Goal: Find specific page/section: Find specific page/section

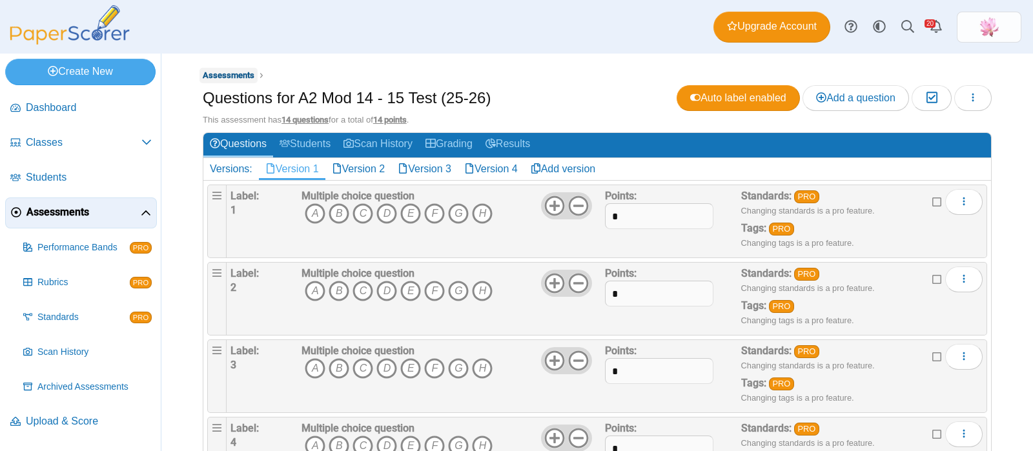
click at [235, 76] on span "Assessments" at bounding box center [229, 75] width 52 height 10
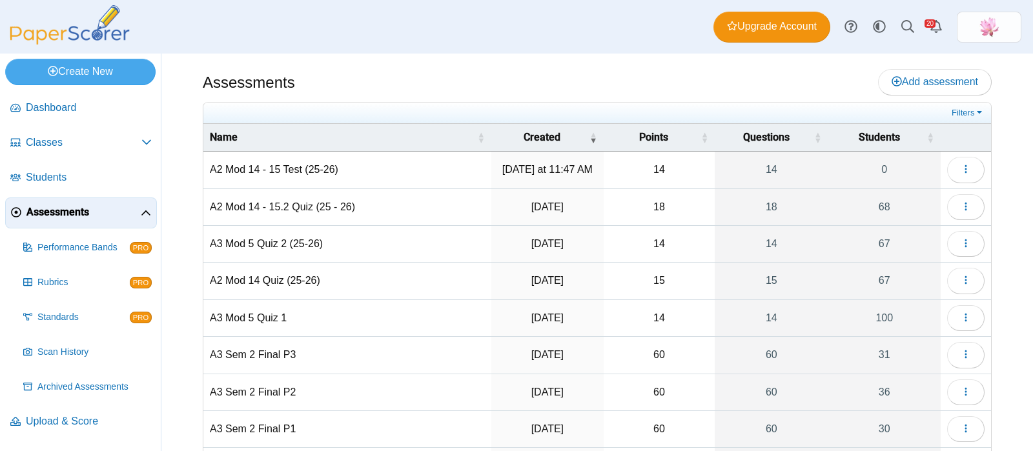
click at [287, 234] on td "A3 Mod 5 Quiz 2 (25-26)" at bounding box center [347, 244] width 288 height 37
click at [960, 247] on icon "button" at bounding box center [965, 243] width 10 height 11
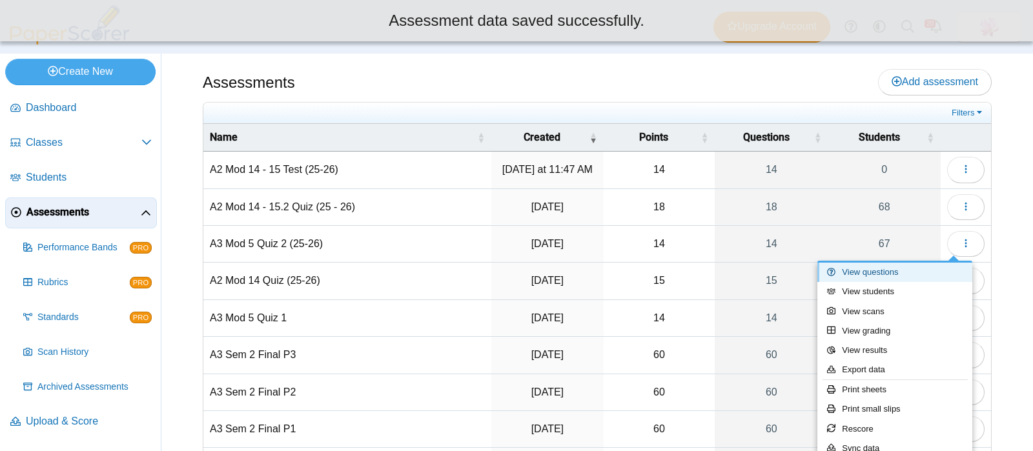
click at [904, 269] on link "View questions" at bounding box center [894, 272] width 155 height 19
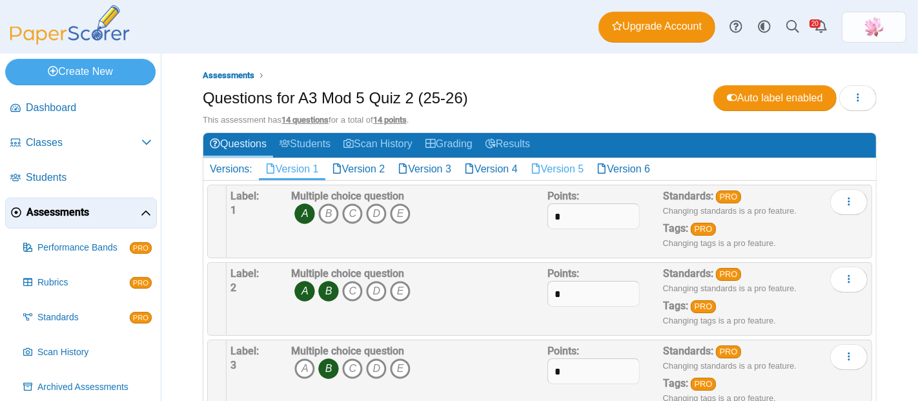
click at [582, 172] on link "Version 5" at bounding box center [557, 169] width 66 height 22
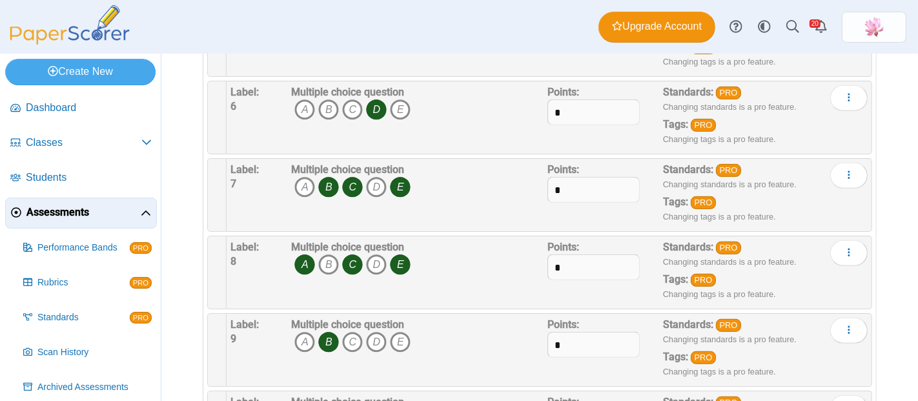
scroll to position [457, 0]
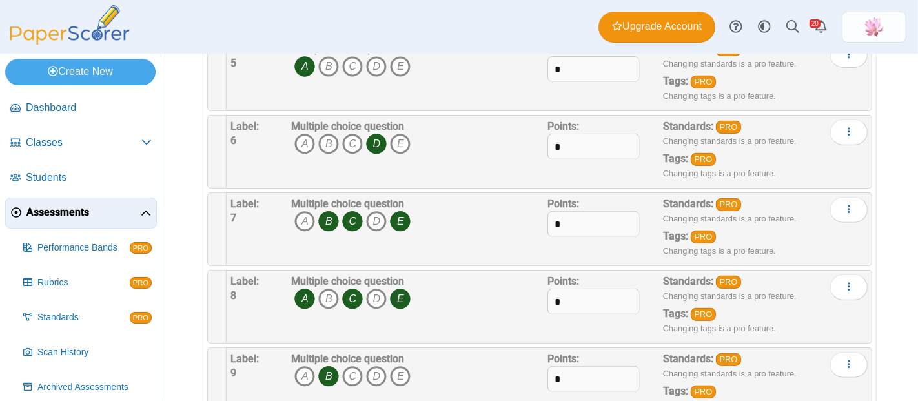
drag, startPoint x: 481, startPoint y: 246, endPoint x: 468, endPoint y: 247, distance: 13.0
click at [481, 247] on div "Multiple choice question A B C D E" at bounding box center [417, 229] width 259 height 65
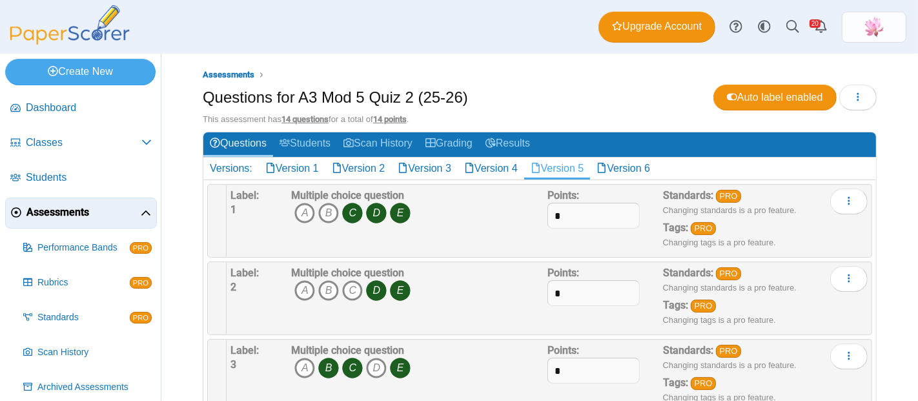
scroll to position [0, 0]
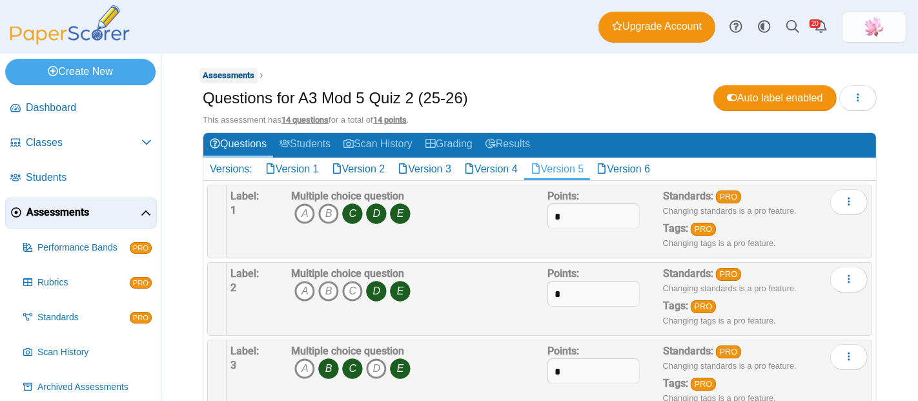
click at [241, 74] on span "Assessments" at bounding box center [229, 75] width 52 height 10
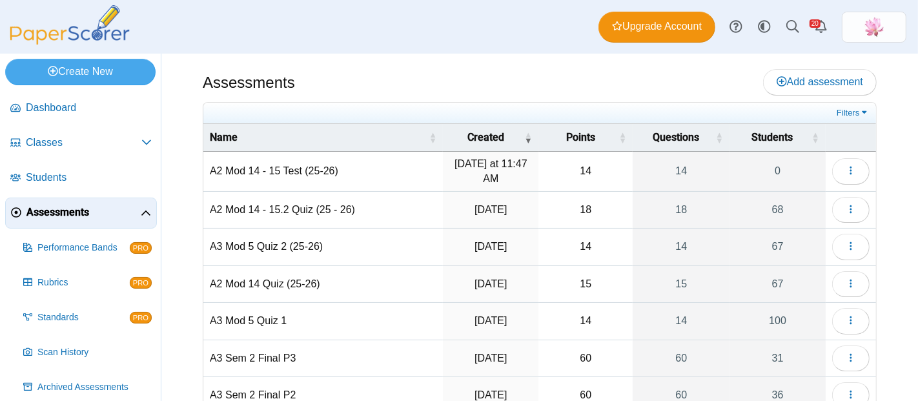
click at [304, 208] on td "A2 Mod 14 - 15.2 Quiz (25 - 26)" at bounding box center [322, 210] width 239 height 37
click at [845, 201] on button "button" at bounding box center [850, 210] width 37 height 26
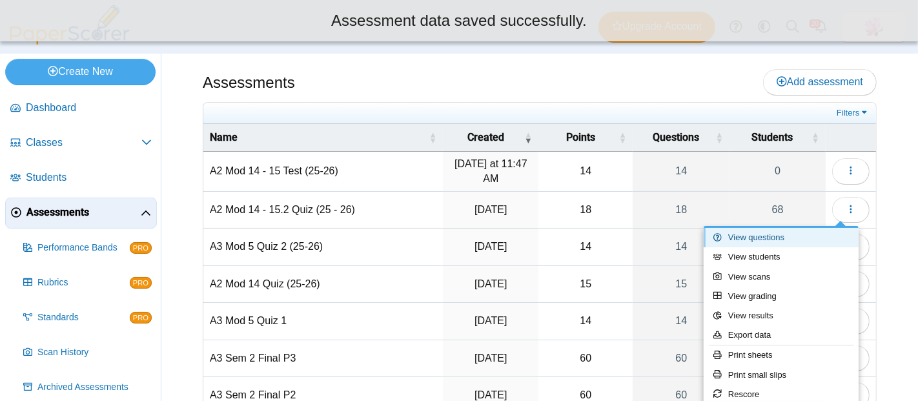
click at [795, 236] on link "View questions" at bounding box center [781, 237] width 155 height 19
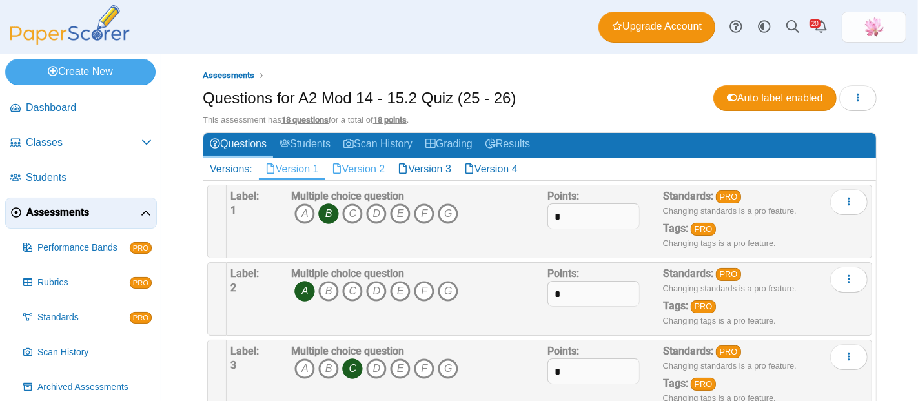
click at [369, 161] on link "Version 2" at bounding box center [358, 169] width 66 height 22
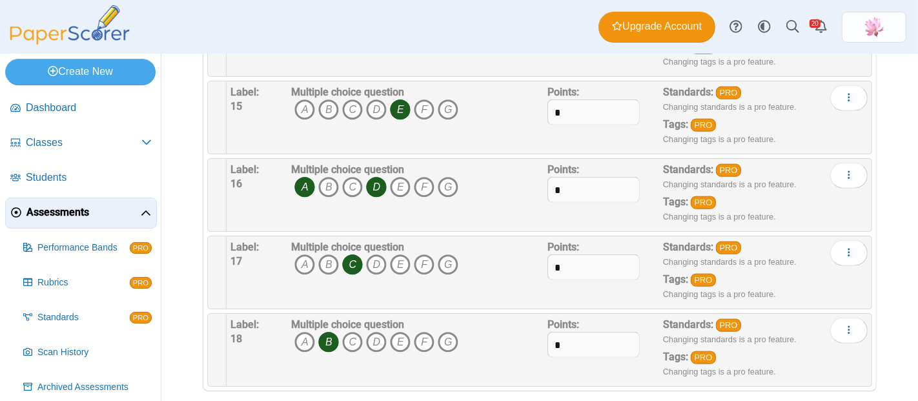
scroll to position [1195, 0]
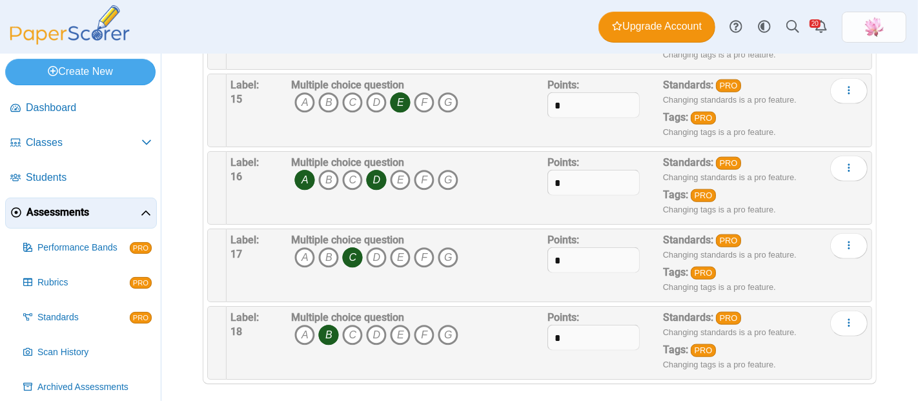
drag, startPoint x: 766, startPoint y: 0, endPoint x: 482, endPoint y: 10, distance: 284.8
click at [482, 10] on div "Dashboard Classes Archived classes Students Assessments" at bounding box center [459, 27] width 918 height 54
click at [482, 22] on div "Dashboard Classes Archived classes Students Assessments" at bounding box center [459, 27] width 918 height 54
